Goal: Information Seeking & Learning: Learn about a topic

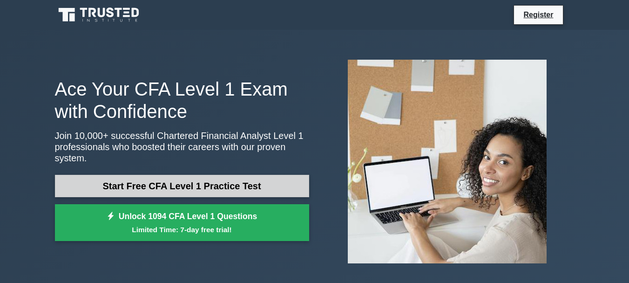
click at [214, 184] on link "Start Free CFA Level 1 Practice Test" at bounding box center [182, 186] width 254 height 22
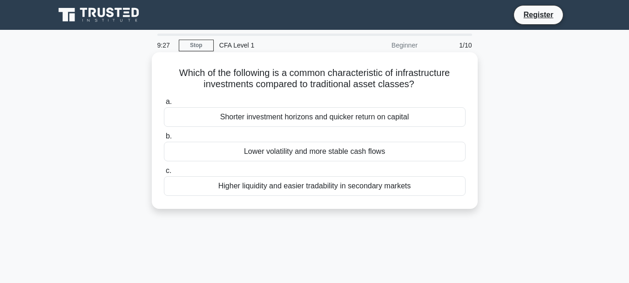
click at [304, 153] on div "Lower volatility and more stable cash flows" at bounding box center [315, 152] width 302 height 20
click at [164, 139] on input "b. Lower volatility and more stable cash flows" at bounding box center [164, 136] width 0 height 6
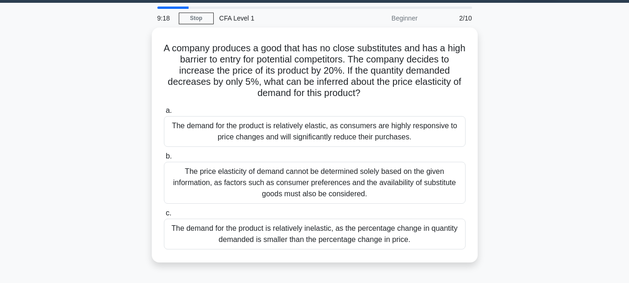
scroll to position [19, 0]
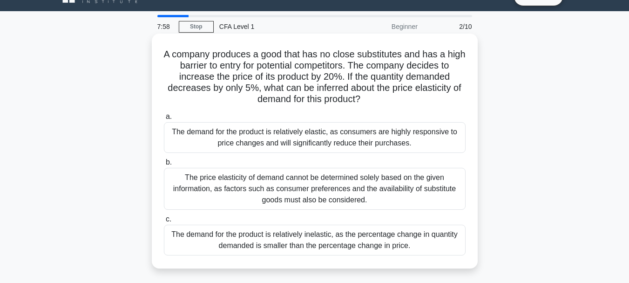
click at [295, 186] on div "The price elasticity of demand cannot be determined solely based on the given i…" at bounding box center [315, 189] width 302 height 42
click at [164, 165] on input "b. The price elasticity of demand cannot be determined solely based on the give…" at bounding box center [164, 162] width 0 height 6
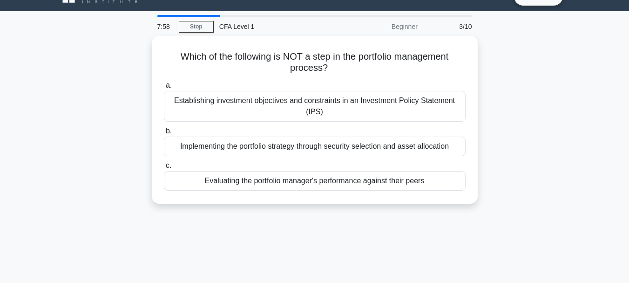
scroll to position [0, 0]
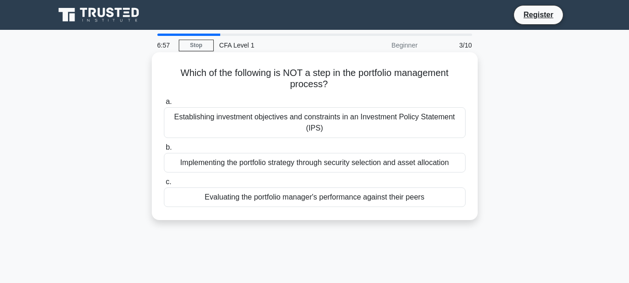
click at [357, 121] on div "Establishing investment objectives and constraints in an Investment Policy Stat…" at bounding box center [315, 122] width 302 height 31
click at [164, 105] on input "a. Establishing investment objectives and constraints in an Investment Policy S…" at bounding box center [164, 102] width 0 height 6
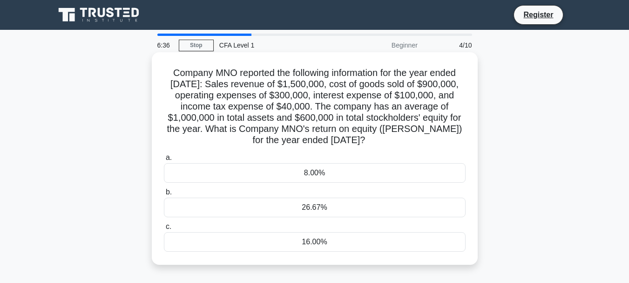
click at [325, 243] on div "16.00%" at bounding box center [315, 242] width 302 height 20
click at [164, 230] on input "c. 16.00%" at bounding box center [164, 227] width 0 height 6
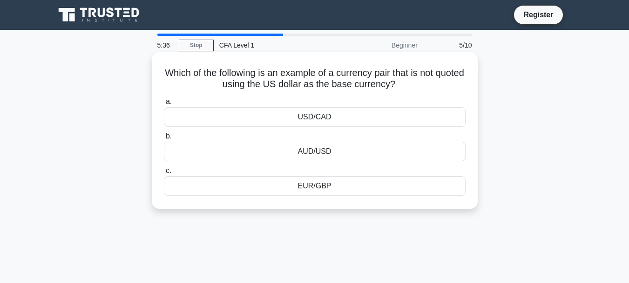
click at [318, 187] on div "EUR/GBP" at bounding box center [315, 186] width 302 height 20
click at [164, 174] on input "c. EUR/GBP" at bounding box center [164, 171] width 0 height 6
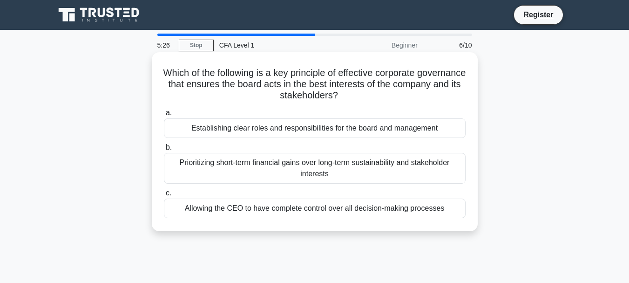
click at [332, 131] on div "Establishing clear roles and responsibilities for the board and management" at bounding box center [315, 128] width 302 height 20
click at [164, 116] on input "a. Establishing clear roles and responsibilities for the board and management" at bounding box center [164, 113] width 0 height 6
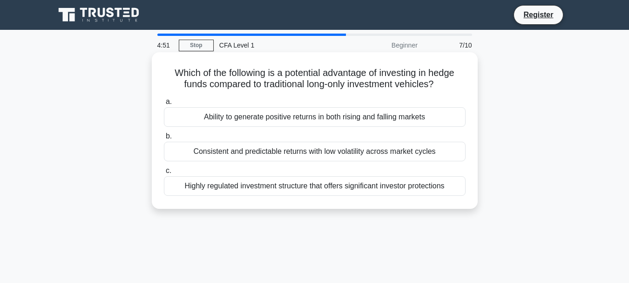
click at [327, 118] on div "Ability to generate positive returns in both rising and falling markets" at bounding box center [315, 117] width 302 height 20
click at [164, 105] on input "a. Ability to generate positive returns in both rising and falling markets" at bounding box center [164, 102] width 0 height 6
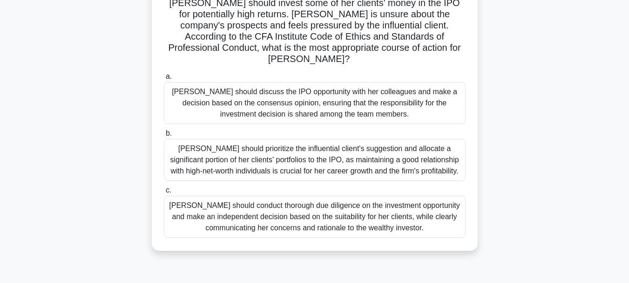
scroll to position [124, 0]
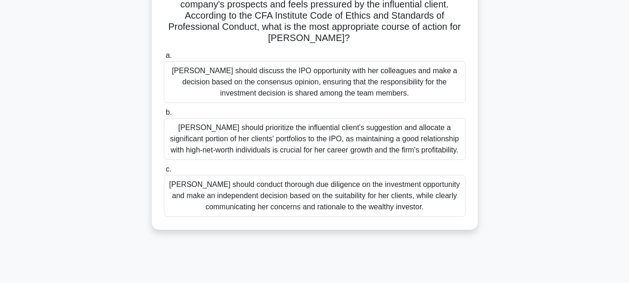
click at [272, 67] on div "[PERSON_NAME] should discuss the IPO opportunity with her colleagues and make a…" at bounding box center [315, 82] width 302 height 42
click at [164, 59] on input "a. [PERSON_NAME] should discuss the IPO opportunity with her colleagues and mak…" at bounding box center [164, 56] width 0 height 6
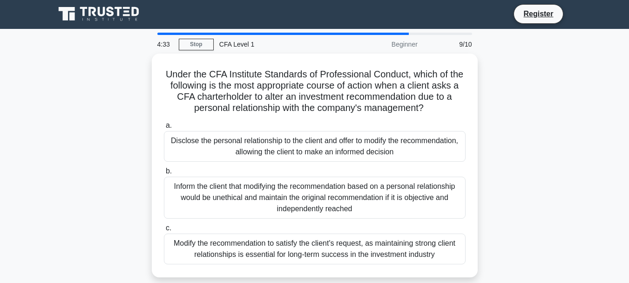
scroll to position [0, 0]
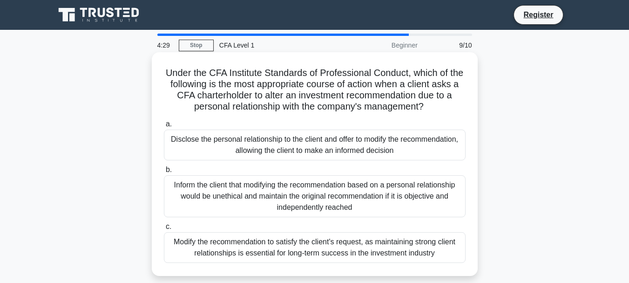
click at [373, 186] on div "Inform the client that modifying the recommendation based on a personal relatio…" at bounding box center [315, 196] width 302 height 42
click at [164, 173] on input "b. Inform the client that modifying the recommendation based on a personal rela…" at bounding box center [164, 170] width 0 height 6
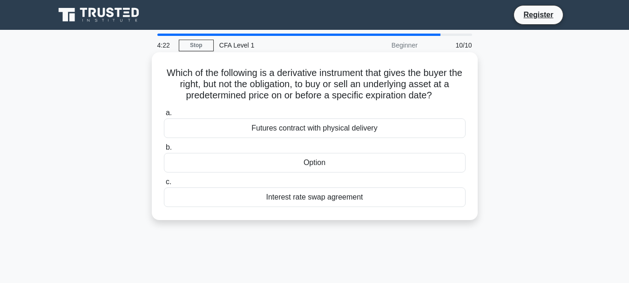
click at [320, 198] on div "Interest rate swap agreement" at bounding box center [315, 197] width 302 height 20
click at [164, 185] on input "c. Interest rate swap agreement" at bounding box center [164, 182] width 0 height 6
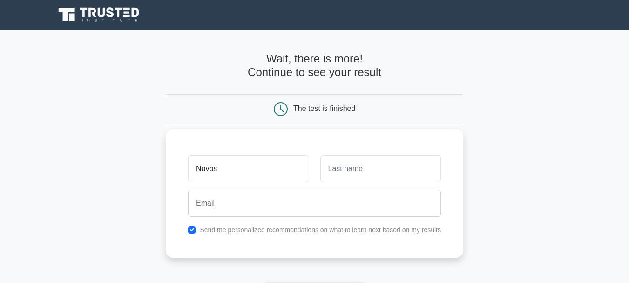
type input "Novos"
click at [332, 174] on input "text" at bounding box center [380, 168] width 121 height 27
type input "Aiko"
click at [295, 188] on div at bounding box center [315, 203] width 264 height 34
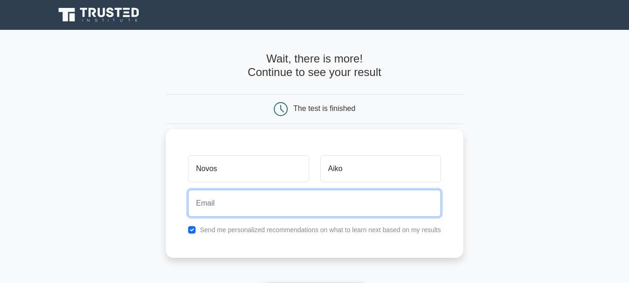
click at [263, 206] on input "email" at bounding box center [314, 203] width 253 height 27
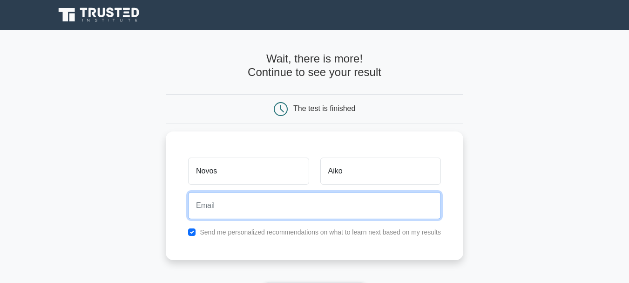
type input "novosaiko20@gmail.com"
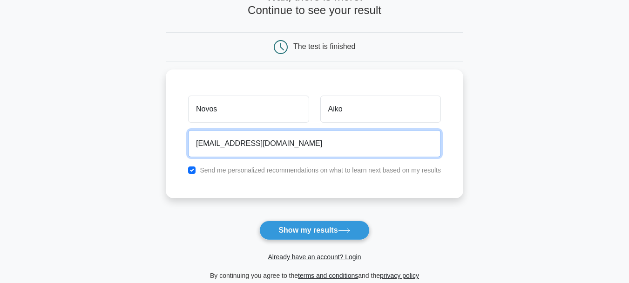
scroll to position [124, 0]
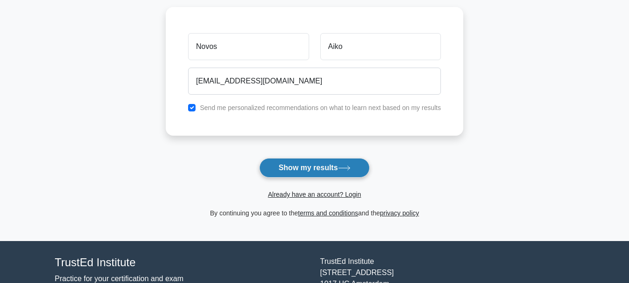
click at [323, 166] on button "Show my results" at bounding box center [314, 168] width 110 height 20
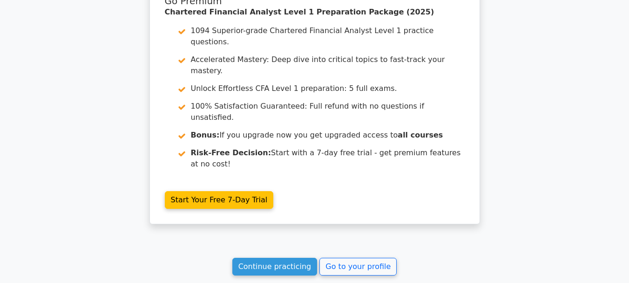
scroll to position [1546, 0]
